Goal: Use online tool/utility: Utilize a website feature to perform a specific function

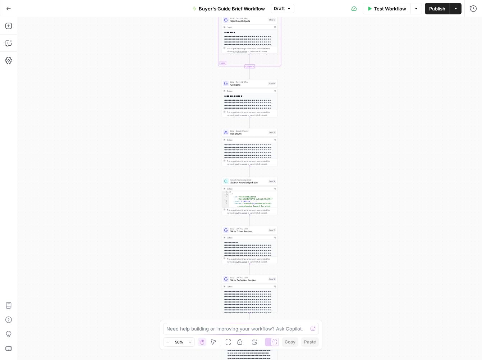
click at [14, 9] on button "Go Back" at bounding box center [8, 8] width 13 height 13
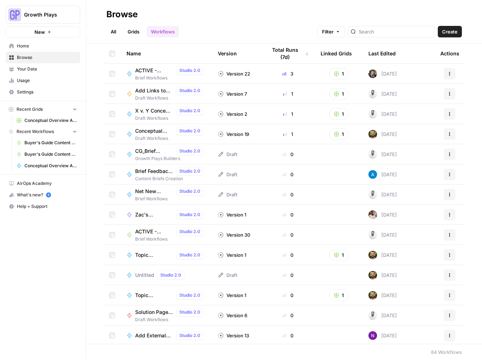
click at [140, 109] on span "X v. Y Concept Article Generator" at bounding box center [154, 110] width 38 height 7
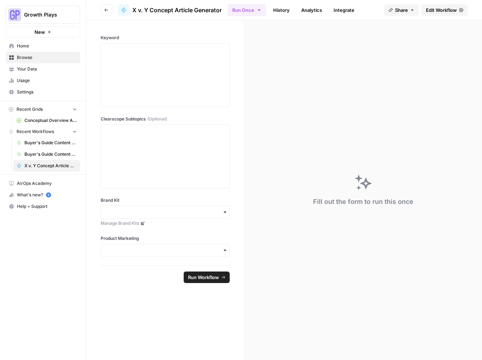
click at [435, 6] on link "Edit Workflow" at bounding box center [444, 9] width 46 height 11
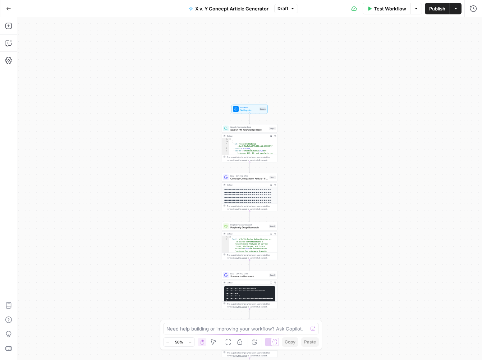
click at [189, 342] on icon "button" at bounding box center [190, 342] width 4 height 4
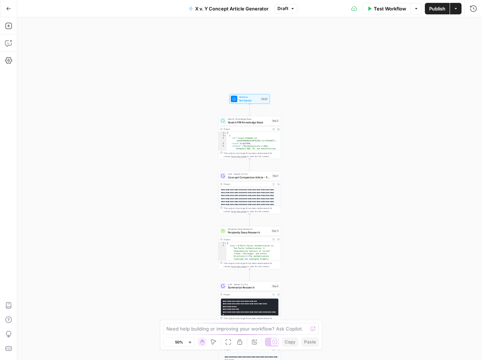
click at [189, 342] on icon "button" at bounding box center [190, 342] width 4 height 4
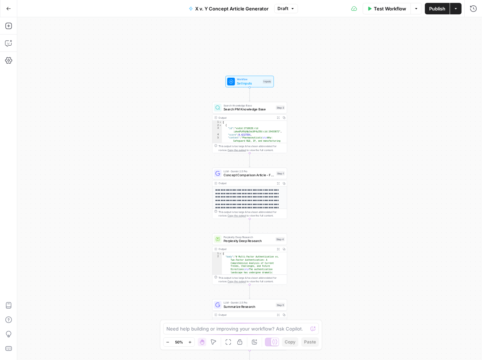
click at [189, 342] on icon "button" at bounding box center [190, 342] width 4 height 4
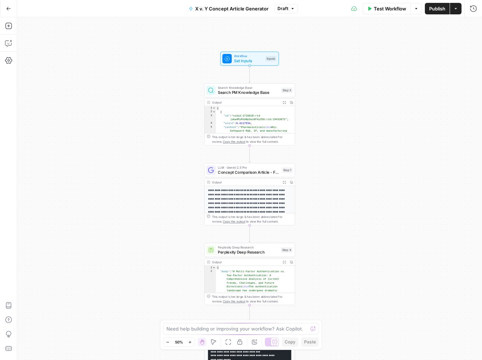
click at [189, 342] on icon "button" at bounding box center [190, 342] width 4 height 4
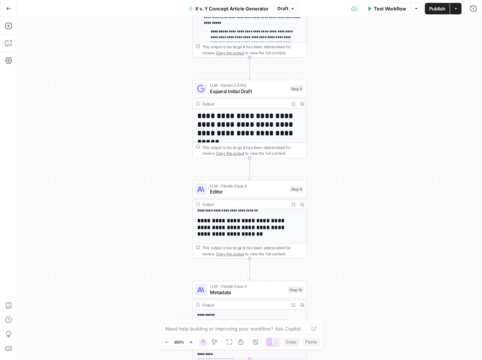
scroll to position [130, 0]
